Goal: Use online tool/utility: Utilize a website feature to perform a specific function

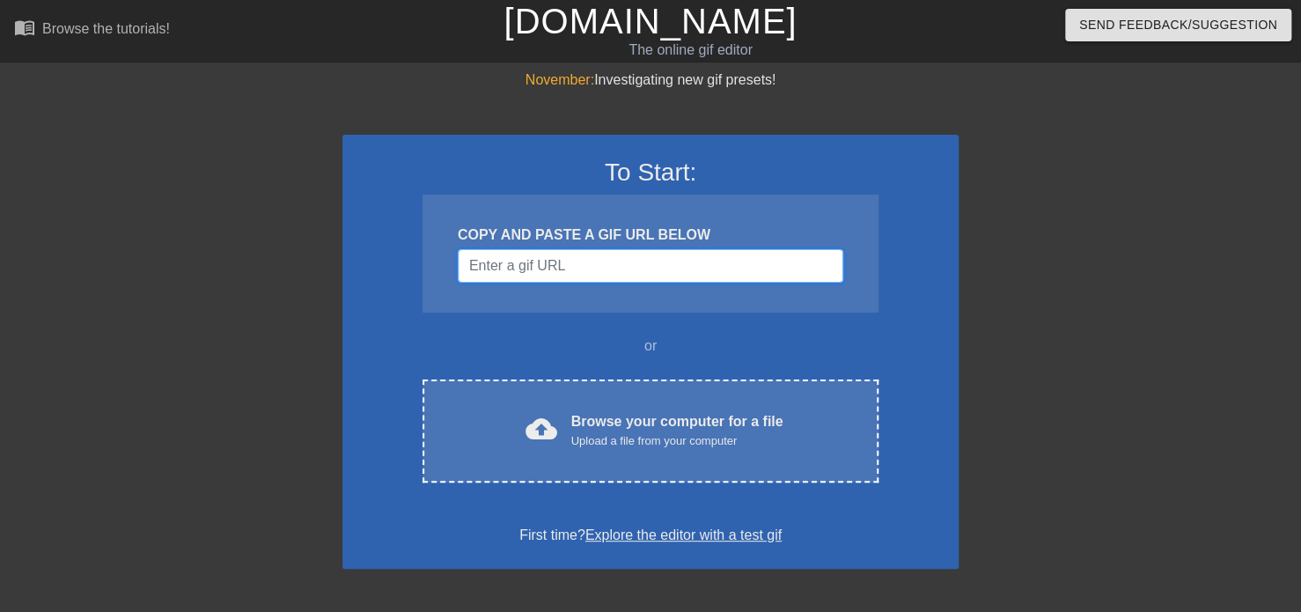
click at [575, 266] on input "Username" at bounding box center [650, 265] width 385 height 33
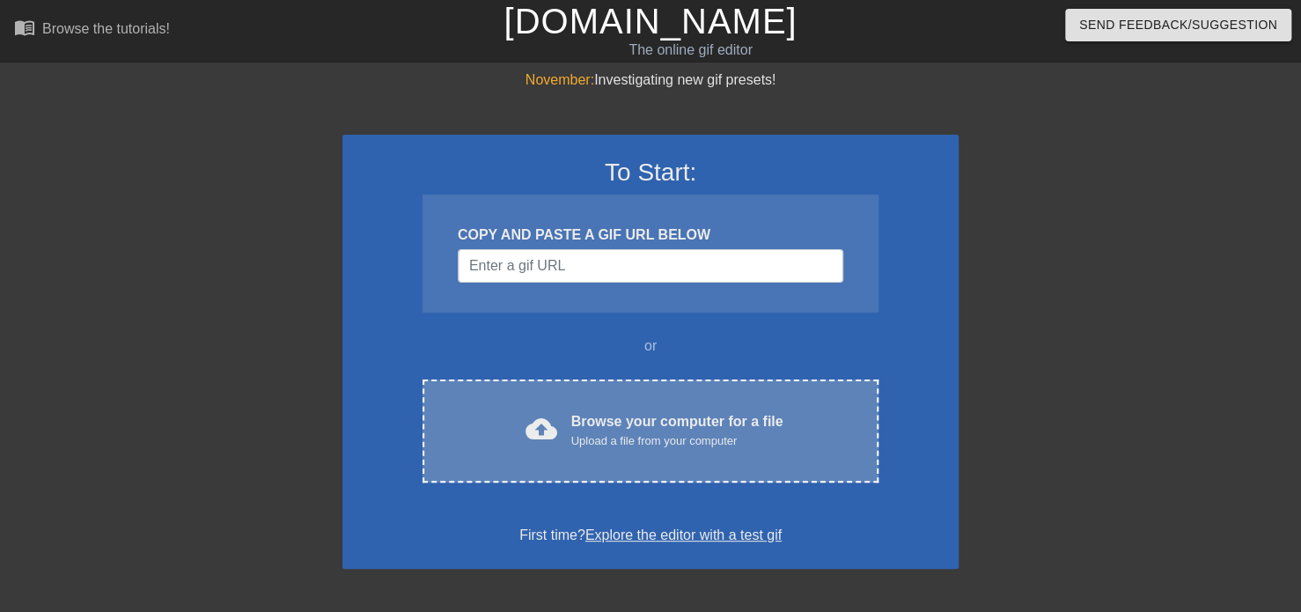
click at [556, 436] on span "cloud_upload" at bounding box center [541, 429] width 32 height 32
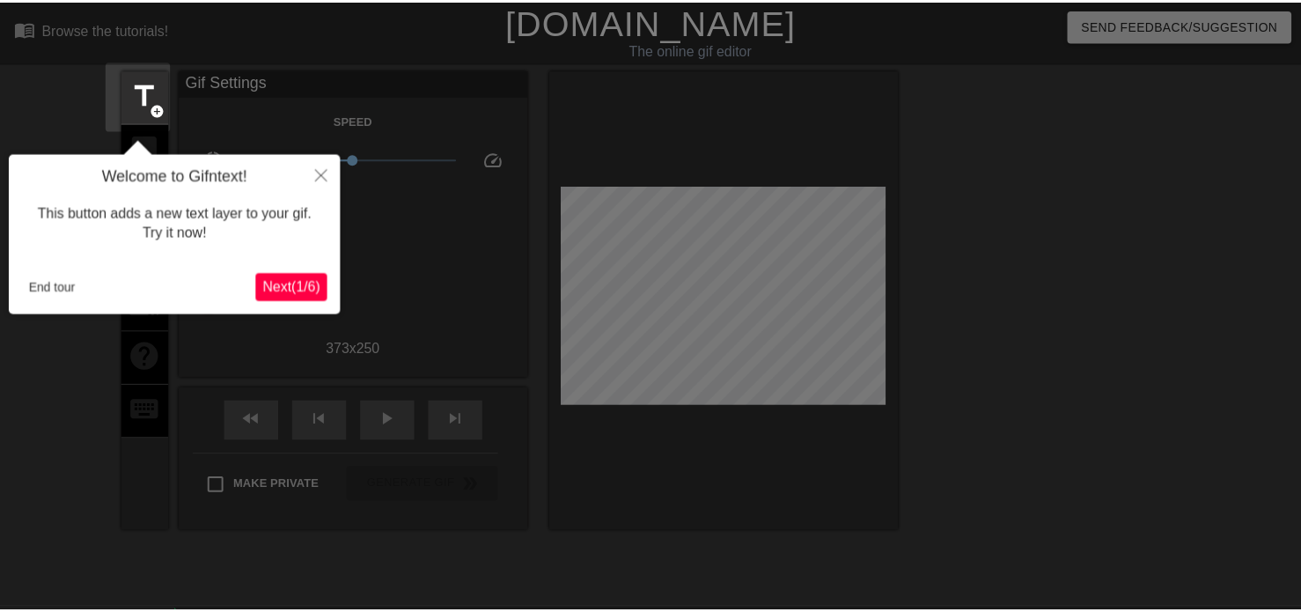
scroll to position [42, 0]
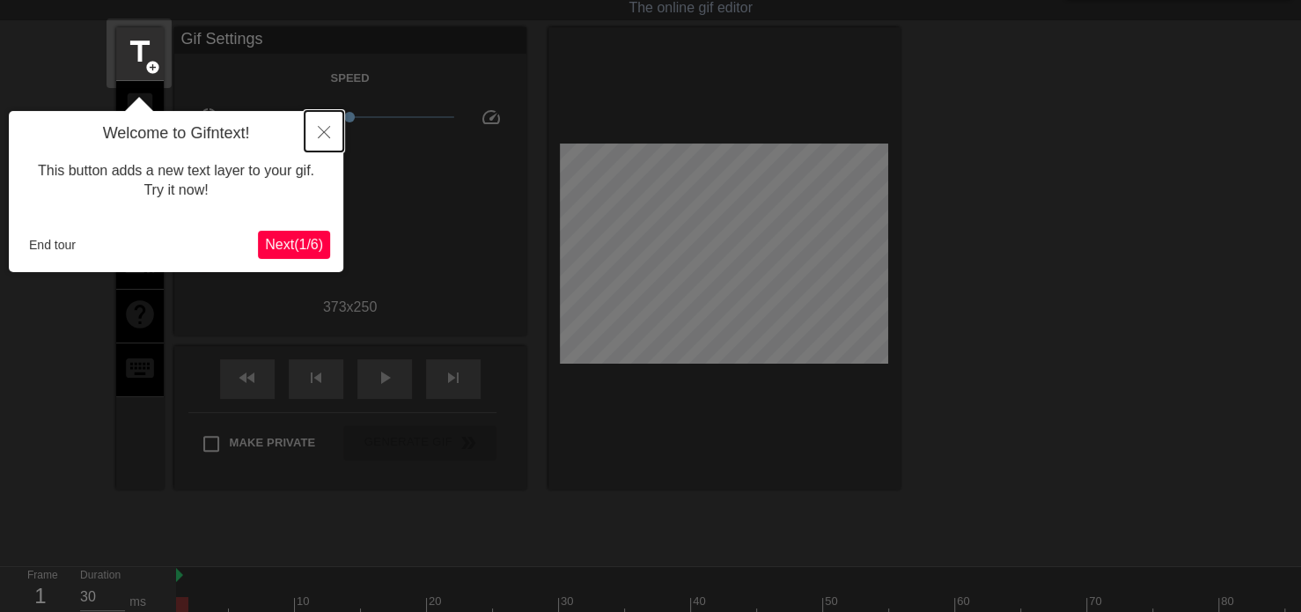
click at [318, 128] on icon "Close" at bounding box center [324, 132] width 12 height 12
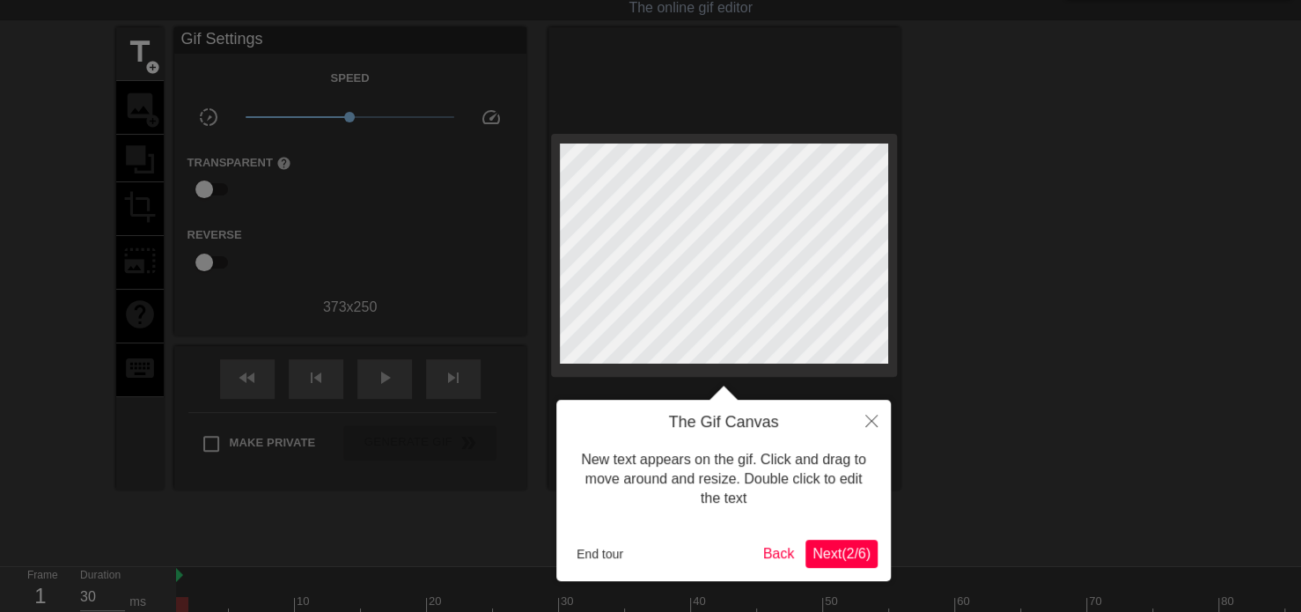
scroll to position [0, 0]
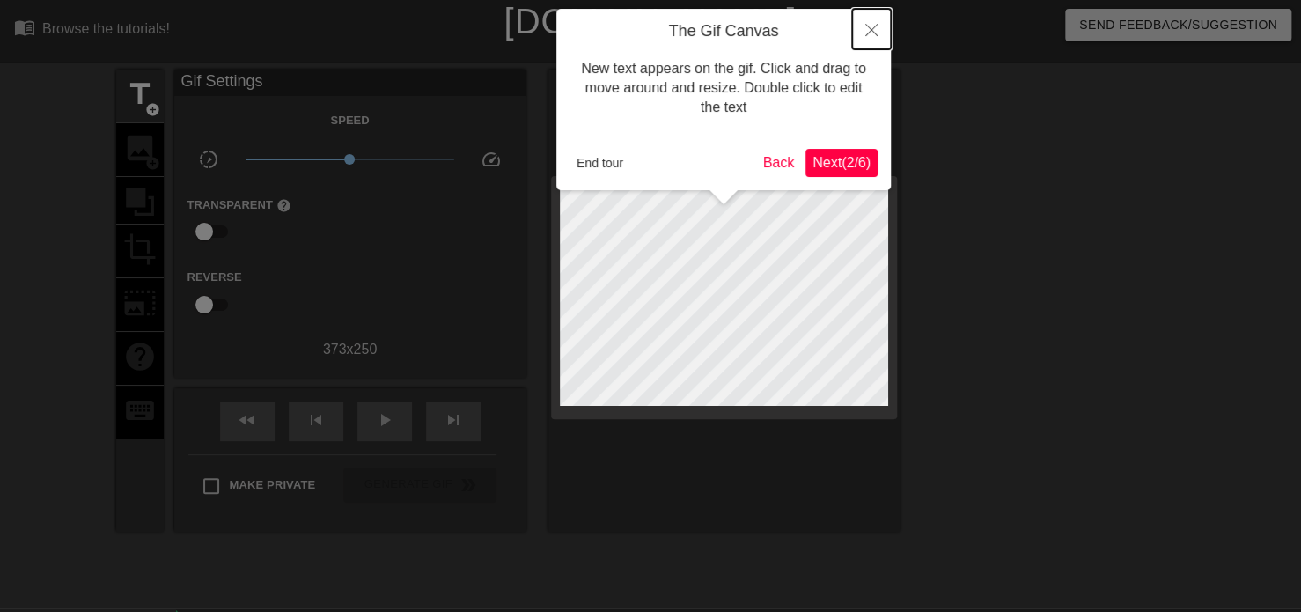
click at [877, 39] on button "Close" at bounding box center [871, 29] width 39 height 40
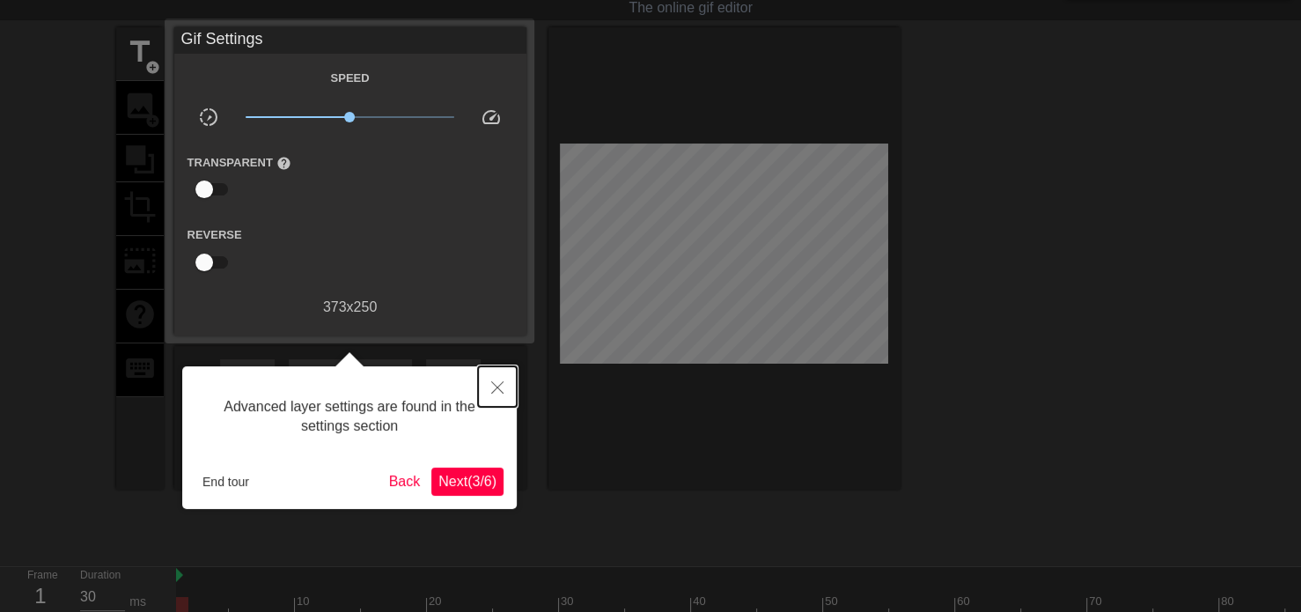
click at [500, 381] on icon "Close" at bounding box center [497, 387] width 12 height 12
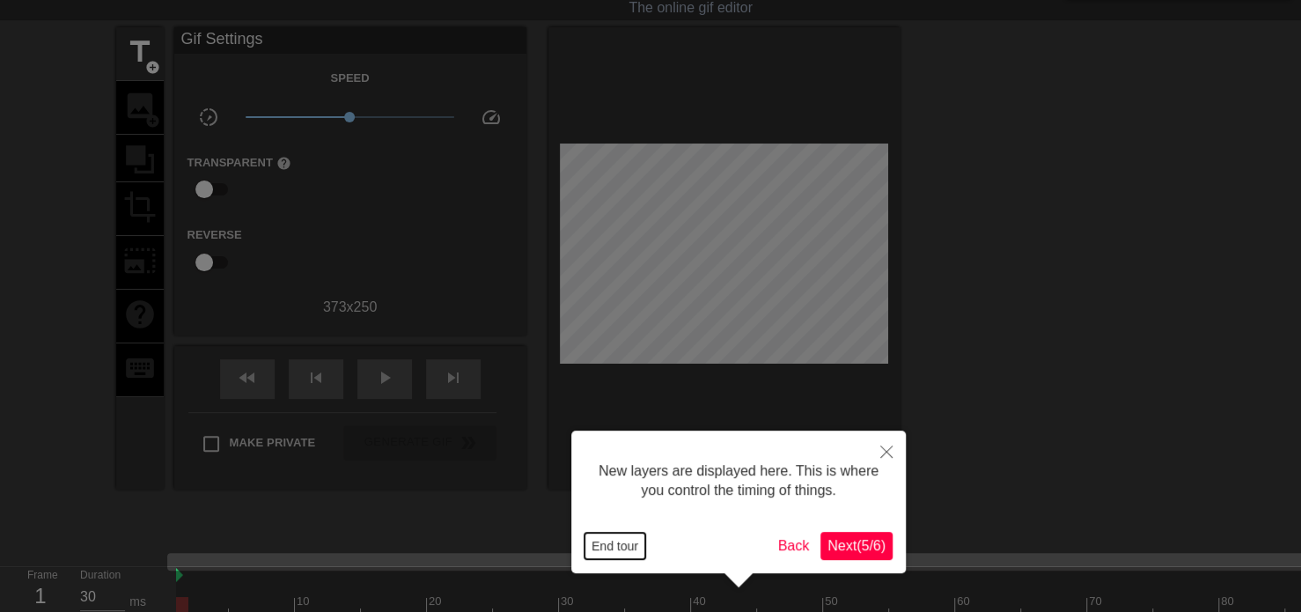
click at [606, 539] on button "End tour" at bounding box center [614, 545] width 61 height 26
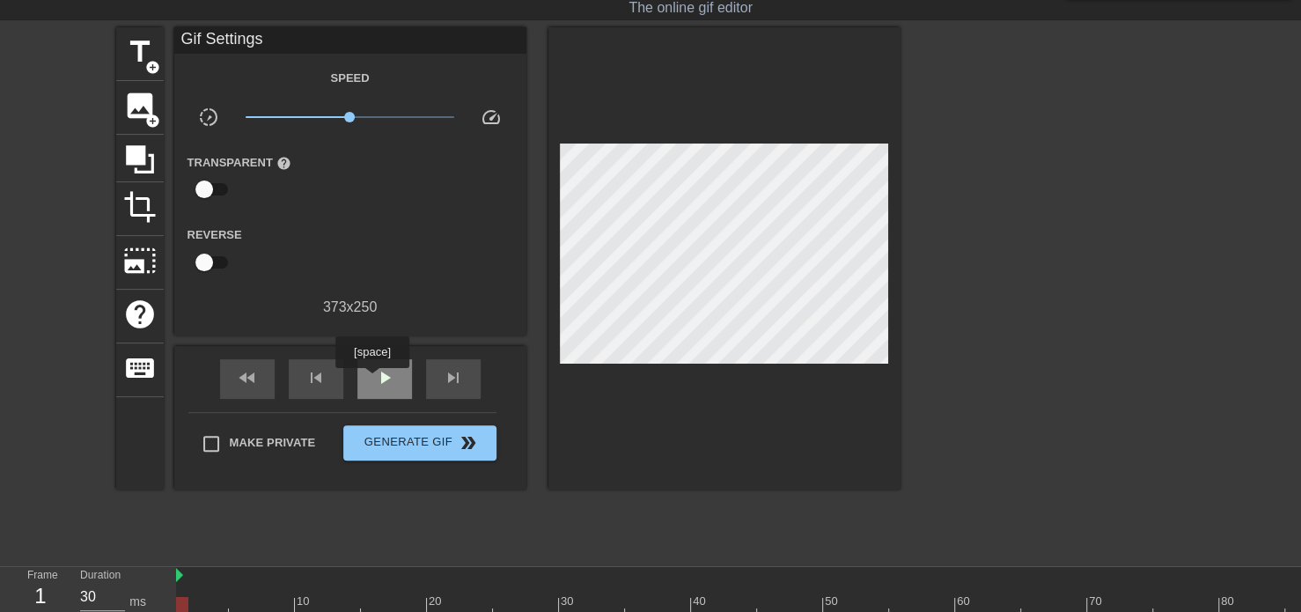
click at [374, 380] on span "play_arrow" at bounding box center [384, 377] width 21 height 21
click at [374, 380] on span "pause" at bounding box center [384, 377] width 21 height 21
click at [374, 380] on span "play_arrow" at bounding box center [384, 377] width 21 height 21
type input "30"
click at [374, 380] on span "pause" at bounding box center [384, 377] width 21 height 21
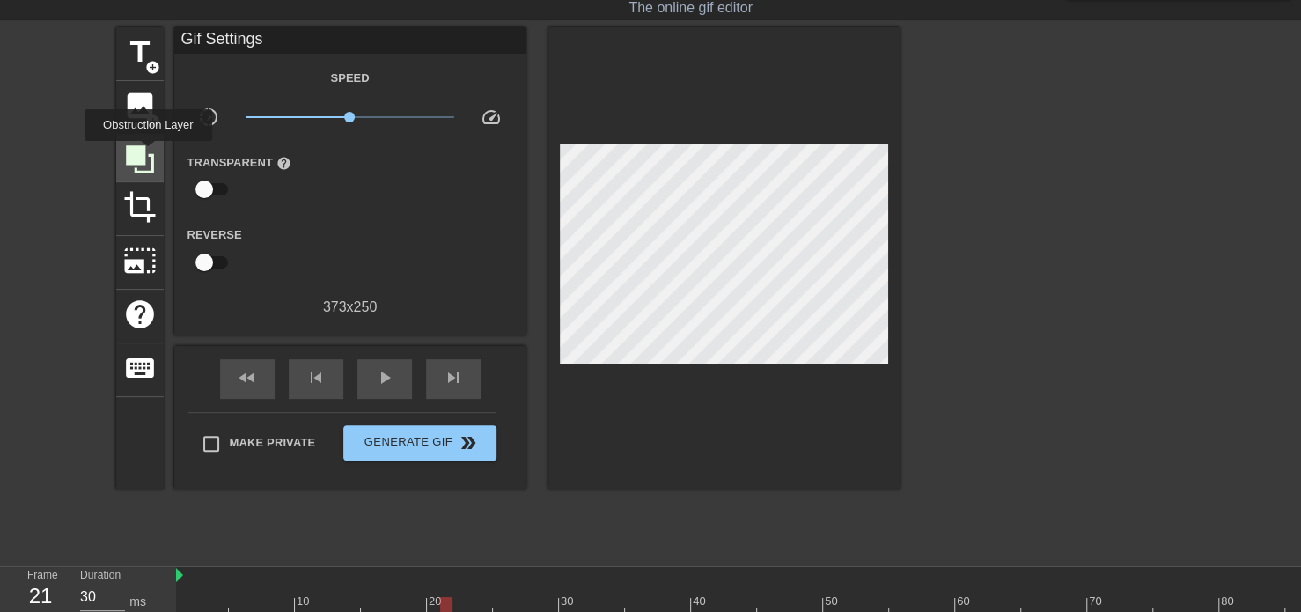
click at [148, 153] on icon at bounding box center [139, 159] width 33 height 33
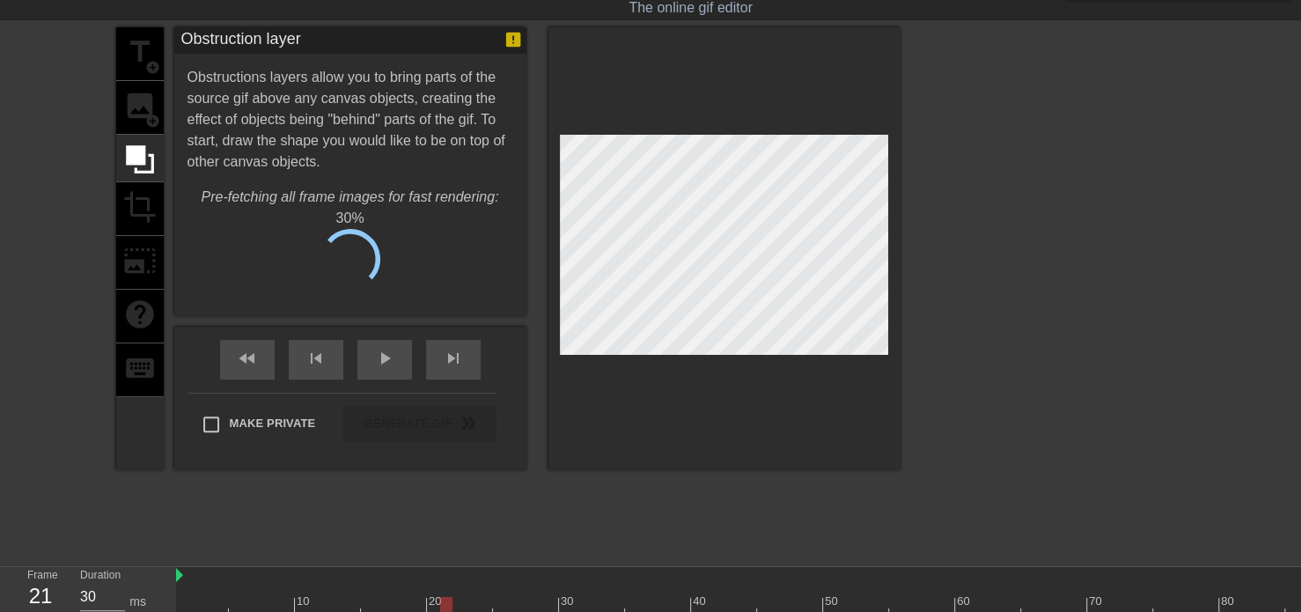
click at [149, 114] on div "title add_circle image add_circle crop photo_size_select_large help keyboard" at bounding box center [140, 248] width 48 height 443
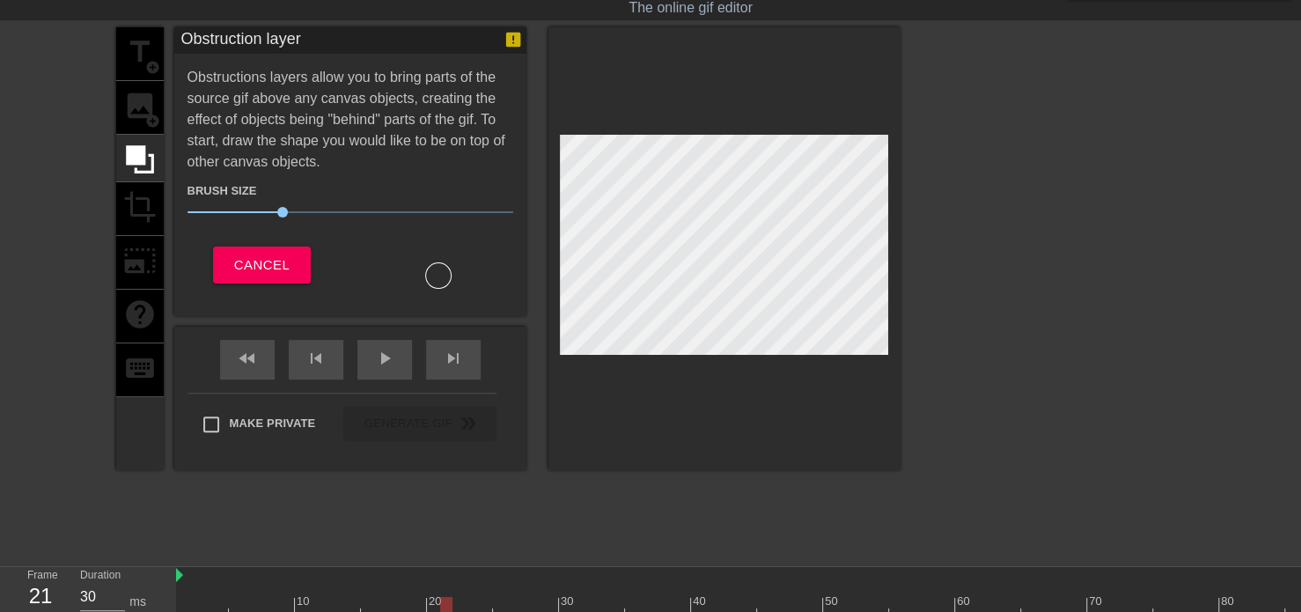
click at [146, 103] on div "title add_circle image add_circle crop photo_size_select_large help keyboard" at bounding box center [140, 248] width 48 height 443
click at [272, 267] on span "Cancel" at bounding box center [261, 264] width 55 height 23
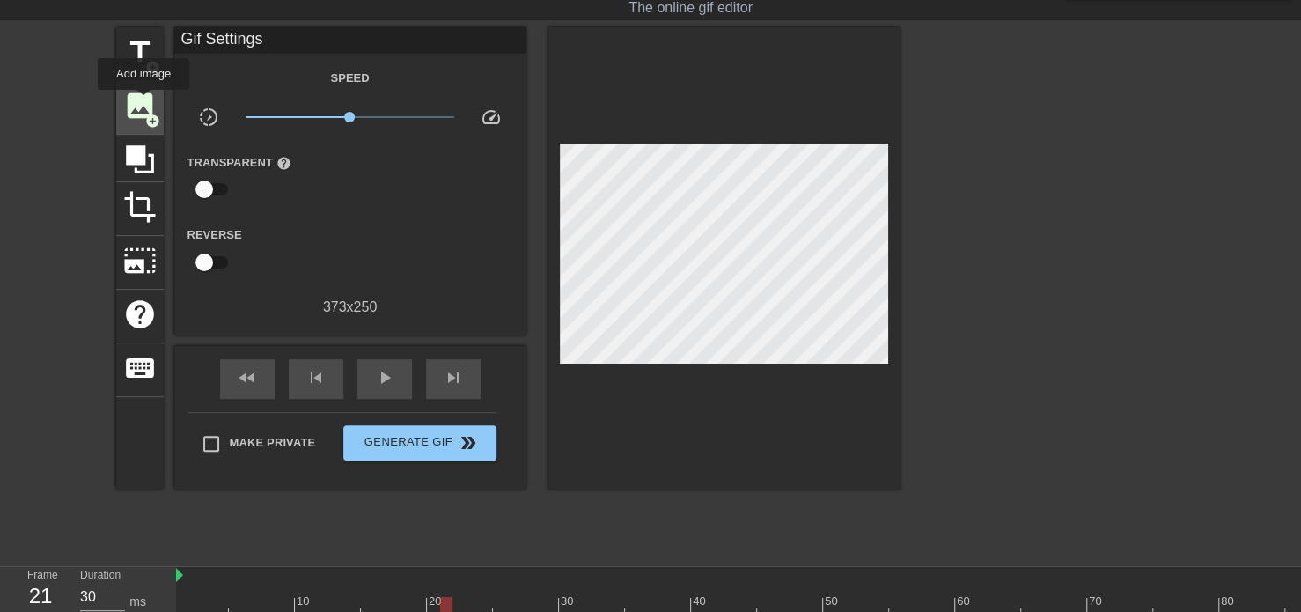
click at [143, 102] on span "image" at bounding box center [139, 105] width 33 height 33
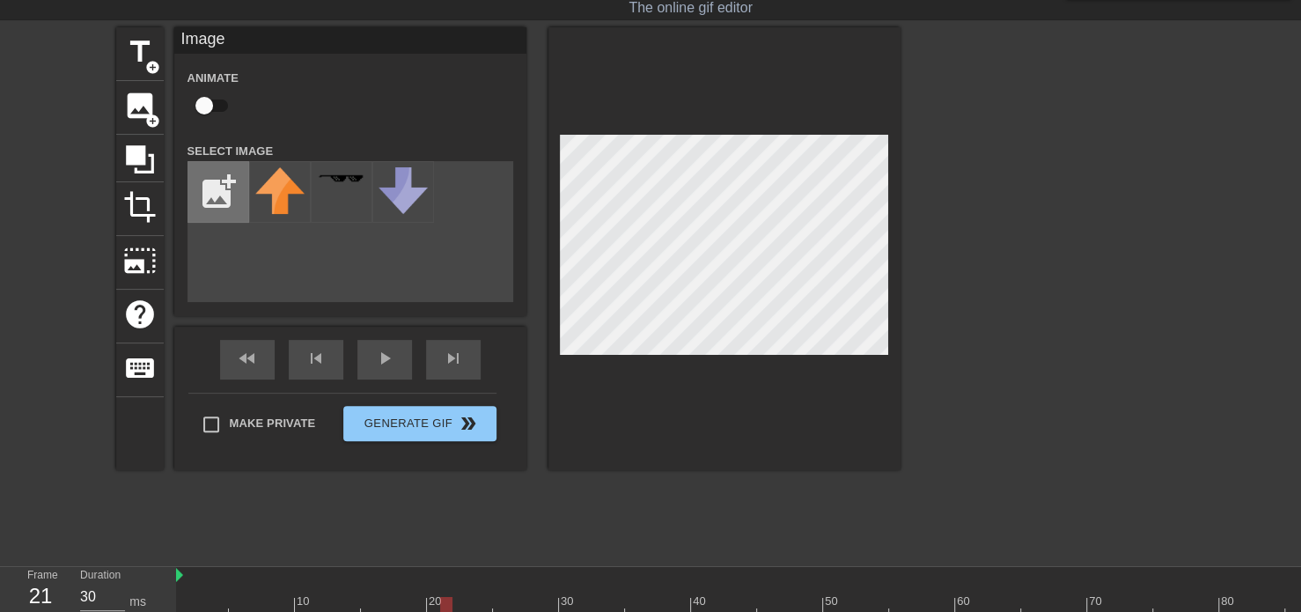
click at [232, 200] on input "file" at bounding box center [218, 192] width 60 height 60
type input "C:\fakepath\Screenshot [DATE] 223644.png"
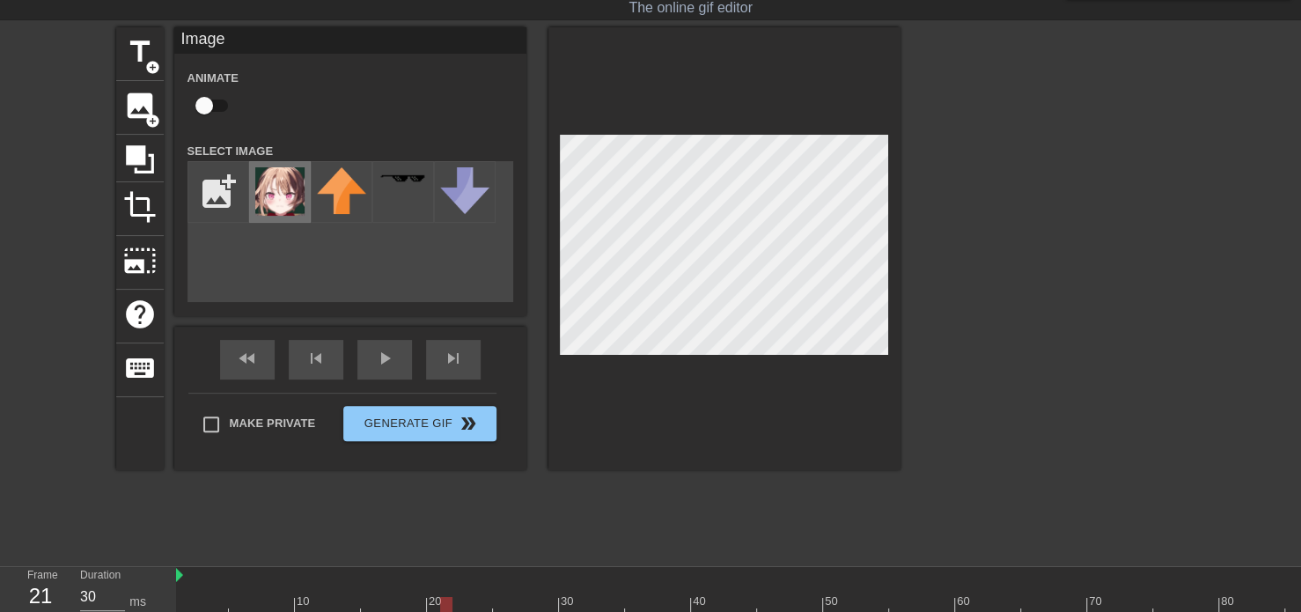
click at [294, 209] on img at bounding box center [279, 191] width 49 height 48
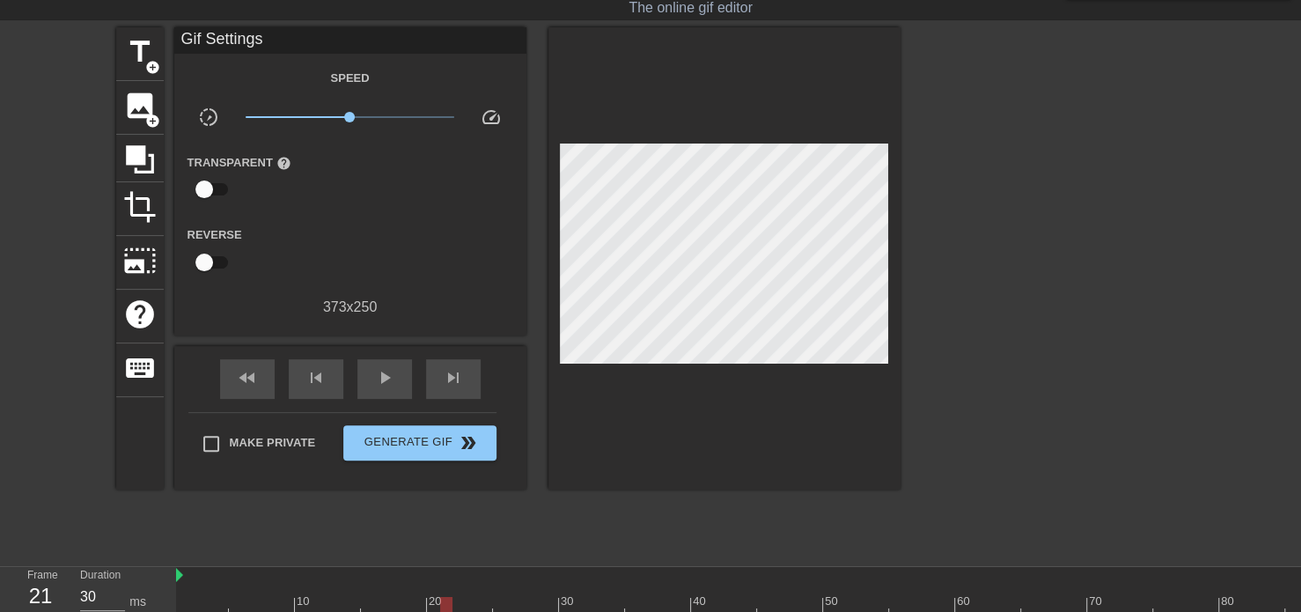
click at [999, 265] on div at bounding box center [1053, 291] width 264 height 528
click at [383, 374] on span "play_arrow" at bounding box center [384, 377] width 21 height 21
type input "30"
click at [383, 375] on span "pause" at bounding box center [384, 377] width 21 height 21
